Goal: Communication & Community: Answer question/provide support

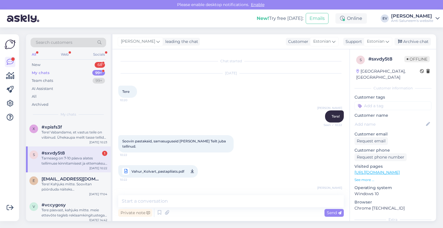
scroll to position [104, 0]
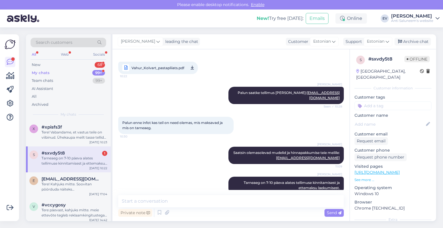
click at [46, 162] on div "Tarneaeg on 7-10 päeva alates tellimuse kinnitamisest ja ettemaksu laekumisest." at bounding box center [75, 161] width 66 height 10
click at [84, 157] on div "Tarneaeg on 7-10 päeva alates tellimuse kinnitamisest ja ettemaksu laekumisest." at bounding box center [75, 161] width 66 height 10
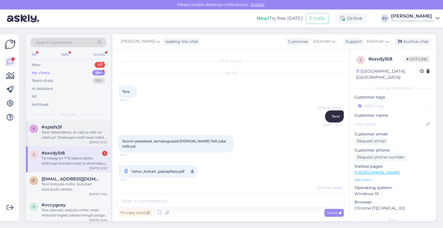
click at [79, 136] on div "Tere! Vabandame, et vastus teile on viibinud. Ühekaupa meilt tasse tellida ei s…" at bounding box center [75, 135] width 66 height 10
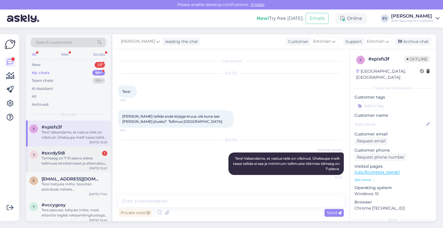
click at [85, 163] on div "Tarneaeg on 7-10 päeva alates tellimuse kinnitamisest ja ettemaksu laekumisest." at bounding box center [75, 161] width 66 height 10
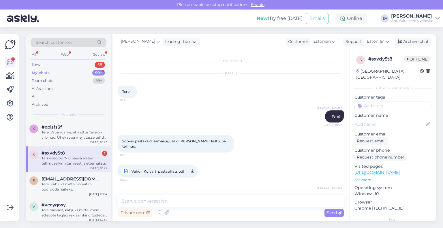
scroll to position [74, 0]
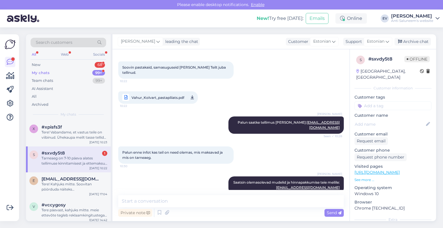
click at [52, 154] on span "#sxvdy5t8" at bounding box center [53, 153] width 23 height 5
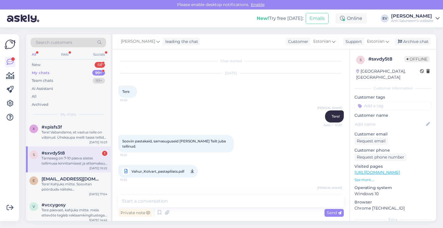
scroll to position [104, 0]
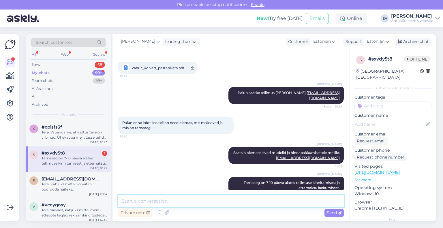
click at [289, 202] on textarea at bounding box center [231, 201] width 226 height 12
click at [271, 204] on textarea at bounding box center [231, 201] width 226 height 12
click at [92, 71] on div "My chats 99+" at bounding box center [69, 73] width 76 height 8
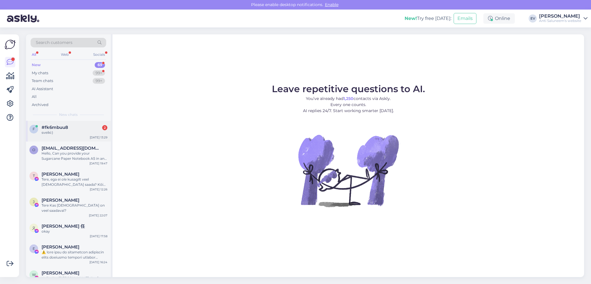
click at [60, 133] on div "sveiki:)" at bounding box center [75, 132] width 66 height 5
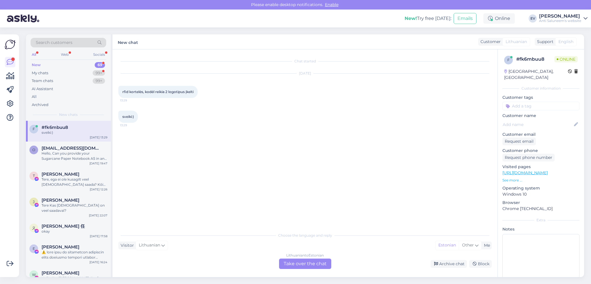
click at [311, 264] on div "Lithuanian to Estonian Take over the chat" at bounding box center [305, 263] width 52 height 10
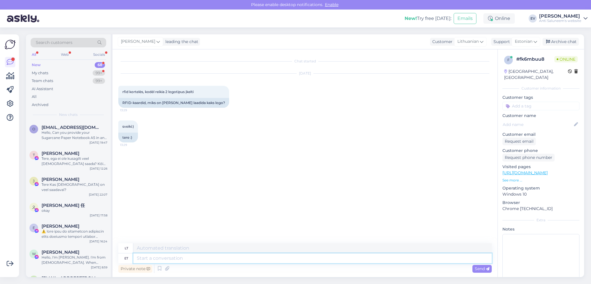
click at [149, 259] on textarea at bounding box center [312, 258] width 359 height 10
type textarea "Tere!"
type textarea "Sveiki!"
type textarea "Tere! [GEOGRAPHIC_DATA] s"
type textarea "Sveiki! [GEOGRAPHIC_DATA]"
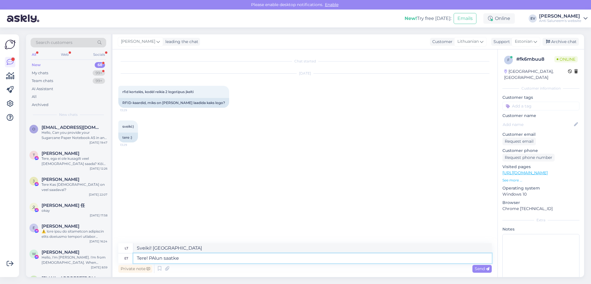
type textarea "Tere! PAlun saatke"
type textarea "Sveiki! PRAŠOME atsiųsti"
type textarea "Tere! PAlun saatke päring"
type textarea "Sveiki! PRAŠOME atsiųsti užklausą"
type textarea "Tere! PAlun saatke päring e-posti t"
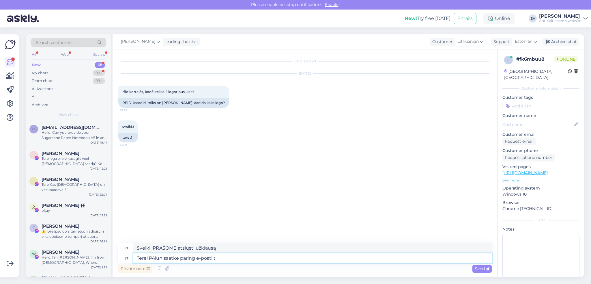
type textarea "Sveiki! PRAŠOME siųsti užklausą el. paštu."
type textarea "Tere! PAlun saatke päring e-posti [PERSON_NAME]. Lisage t"
type textarea "Sveiki! PRAŠOME siųsti užklausą el. paštu. Pridėti"
type textarea "Tere! PAlun saatke päring e-posti [PERSON_NAME]. Lisage tootelink ja"
type textarea "Sveiki! PRAŠOME siųsti užklausą el. paštu. Pridėti produkto nuorodą"
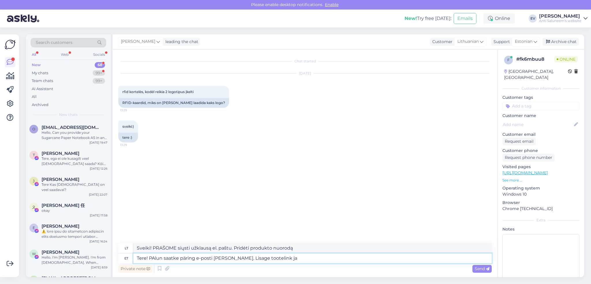
type textarea "Tere! PAlun saatke päring e-posti [PERSON_NAME]. [PERSON_NAME] tootelink ja p"
type textarea "Sveiki! PRAŠOME siųsti užklausą el. paštu. Pridėkite produkto nuorodą ir"
type textarea "Tere! PAlun saatke päring e-posti [PERSON_NAME]. [PERSON_NAME] tootelink [PERSO…"
type textarea "Sveiki! PRAŠOME siųsti užklausą el. paštu. Pridėkite produkto nuorodą ir uždėki…"
type textarea "Tere! PAlun saatke päring e-posti [PERSON_NAME]. [PERSON_NAME] tootelink [PERSO…"
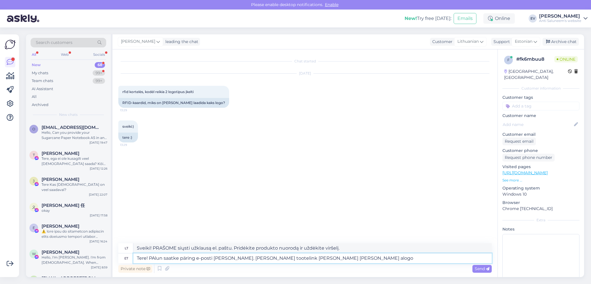
type textarea "Sveiki! PRAŠOME siųsti užklausą el. paštu. Pridėkite produkto nuorodą ir uždėki…"
type textarea "Tere! PAlun saatke päring e-posti [PERSON_NAME]. [PERSON_NAME] tootelink [PERSO…"
type textarea "Sveiki! PRAŠOME siųsti užklausą el. paštu. Pridėkite produkto nuorodą ir uždėki…"
type textarea "Tere! PAlun saatke päring e-posti [PERSON_NAME]. [PERSON_NAME] tootelink [PERSO…"
type textarea "Sveiki! PRAŠOME siųsti užklausą el. paštu. Pridėkite produkto nuorodą ir"
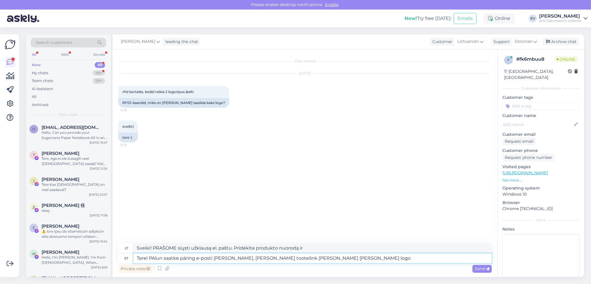
type textarea "Tere! PAlun saatke päring e-posti [PERSON_NAME]. [PERSON_NAME] tootelink [PERSO…"
type textarea "Sveiki! PRAŠOME siųsti užklausą el. paštu. Pridėkite produkto nuorodą ir logoti…"
type textarea "Tere! PAlun saatke päring e-posti [PERSON_NAME]. Lisage tootelink [PERSON_NAME]…"
type textarea "Sveiki! PRAŠOME siųsti užklausą el. paštu. Pridėkite produkto nuorodą ir vektor…"
type textarea "Tere! PAlun saatke päring e-posti [PERSON_NAME]. Lisage tootelink [PERSON_NAME]…"
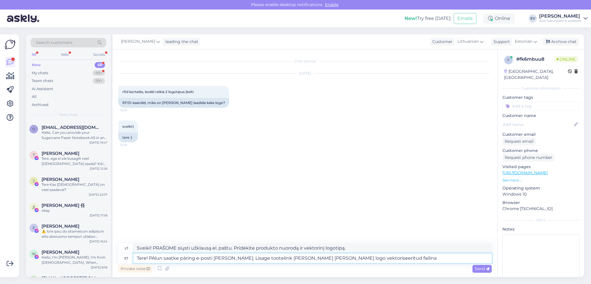
type textarea "Sveiki! PRAŠOME siųsti užklausą el. paštu. Pridėkite produkto nuorodą ir logoti…"
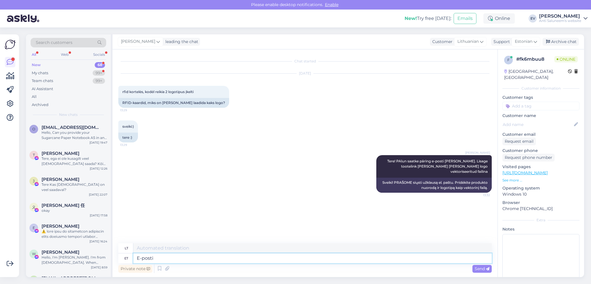
type textarea "E-posti a"
type textarea "El. paštas"
type textarea "E-posti aadress"
type textarea "El. pašto adresas"
type textarea "E-posti aadress:"
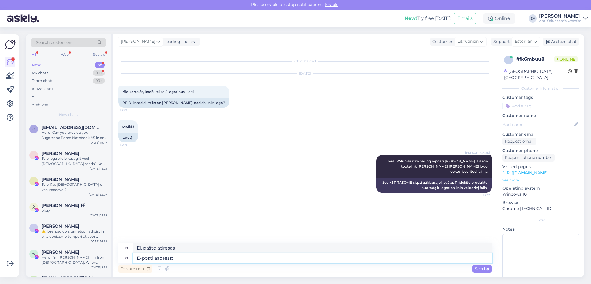
type textarea "El. pašto adresas:"
type textarea "E-posti aadress: [EMAIL_ADDRESS][DOMAIN_NAME]"
type textarea "El. pašto adresas: [EMAIL_ADDRESS][DOMAIN_NAME]"
type textarea "E-posti aadress: [EMAIL_ADDRESS][DOMAIN_NAME]"
click at [477, 266] on span "Send" at bounding box center [482, 268] width 15 height 5
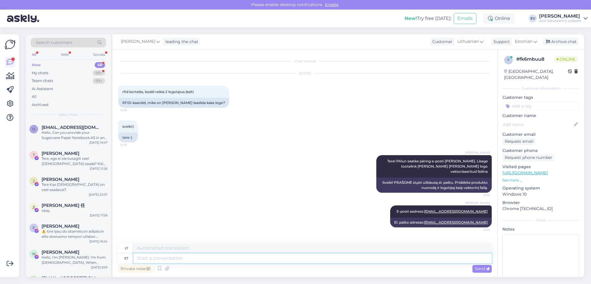
click at [212, 261] on textarea at bounding box center [312, 258] width 359 height 10
type textarea "Siis"
type textarea "[PERSON_NAME]"
type textarea "Siis saame"
type textarea "Tada mes galime"
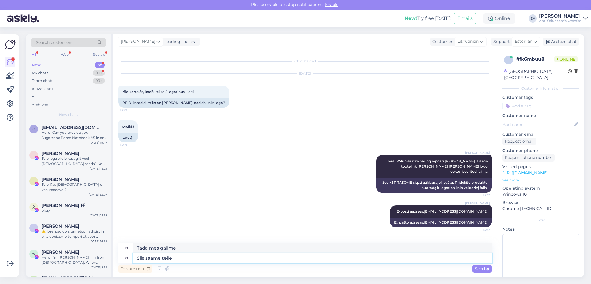
type textarea "Siis saame teile t"
type textarea "[PERSON_NAME] jums duoti"
type textarea "Siis saame teile teha"
type textarea "Tada mes galime tai padaryti už jus."
type textarea "Siis saame teile teha täpse h"
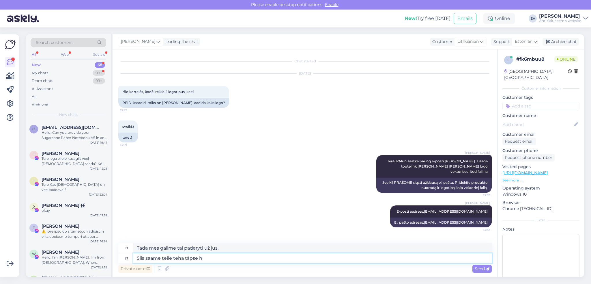
type textarea "Tada galime jums pagaminti tikslų variantą."
type textarea "Siis saame teile teha täpse hinnapakkumise."
type textarea "Tada galėsime pateikti tikslią kainos pasiūlymą."
